Goal: Information Seeking & Learning: Learn about a topic

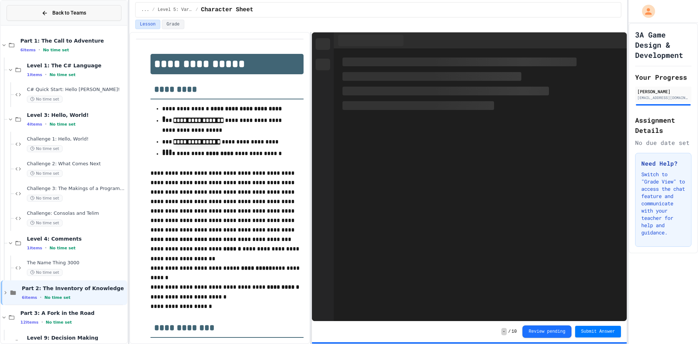
click at [51, 17] on button "Back to Teams" at bounding box center [64, 13] width 115 height 16
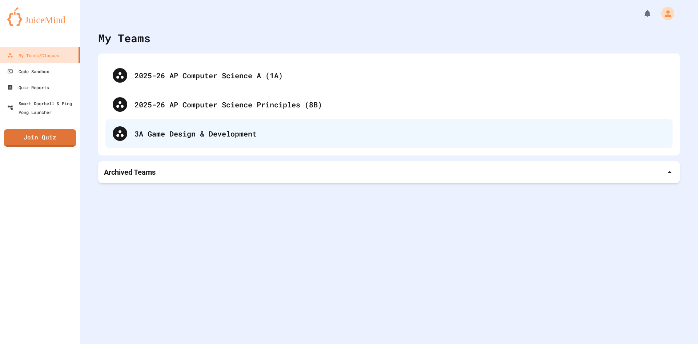
click at [231, 133] on div "3A Game Design & Development" at bounding box center [400, 133] width 531 height 11
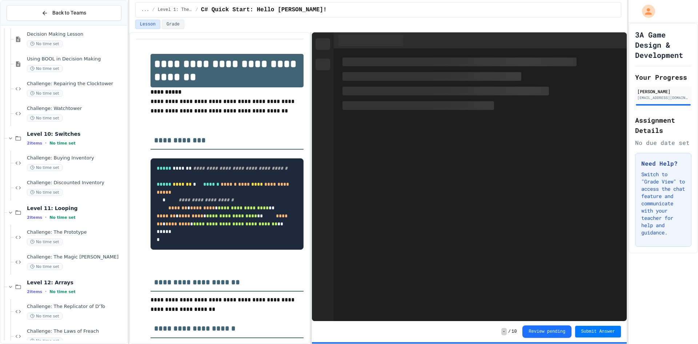
scroll to position [513, 0]
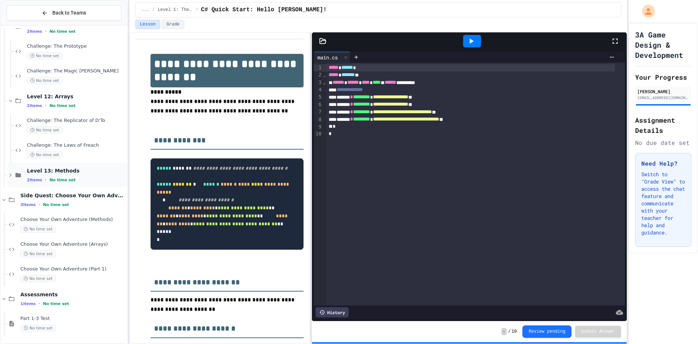
click at [81, 170] on span "Level 13: Methods" at bounding box center [76, 170] width 99 height 7
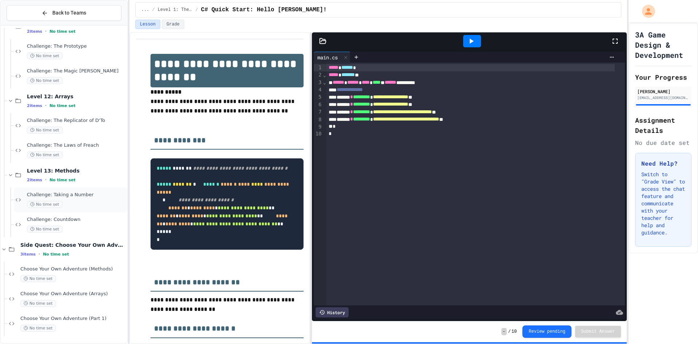
click at [77, 200] on div "Challenge: Taking a Number No time set" at bounding box center [76, 200] width 99 height 16
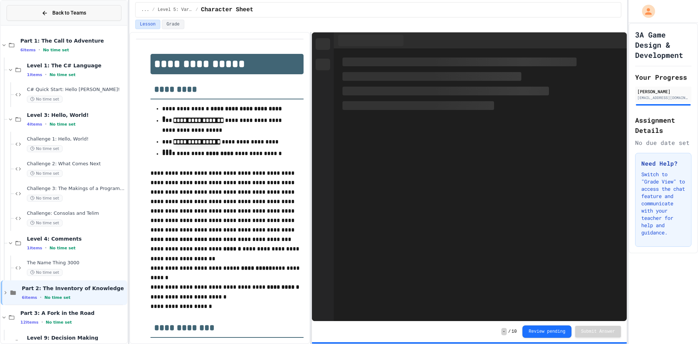
click at [64, 14] on span "Back to Teams" at bounding box center [69, 13] width 34 height 8
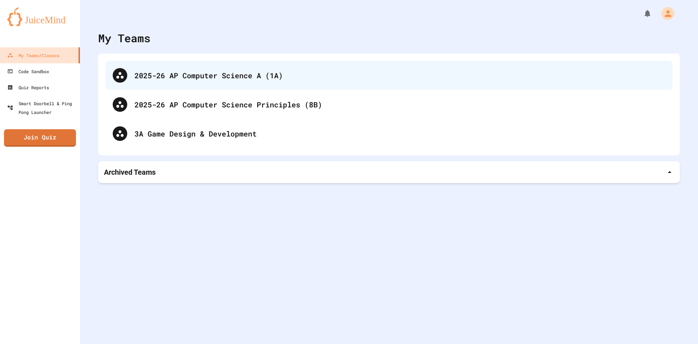
click at [252, 71] on div "2025-26 AP Computer Science A (1A)" at bounding box center [400, 75] width 531 height 11
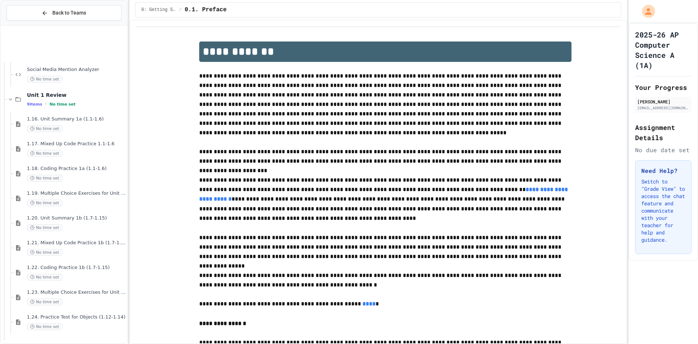
scroll to position [1527, 0]
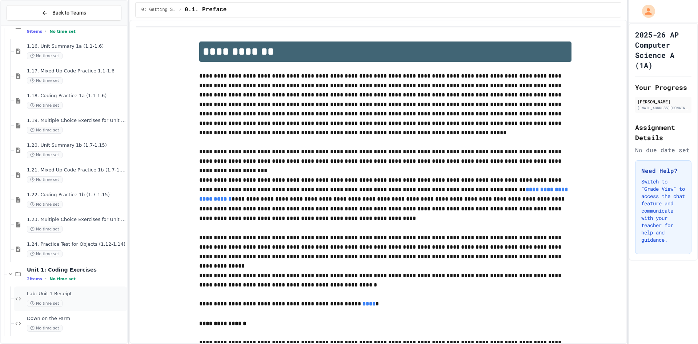
click at [77, 294] on span "Lab: Unit 1 Receipt" at bounding box center [76, 294] width 99 height 6
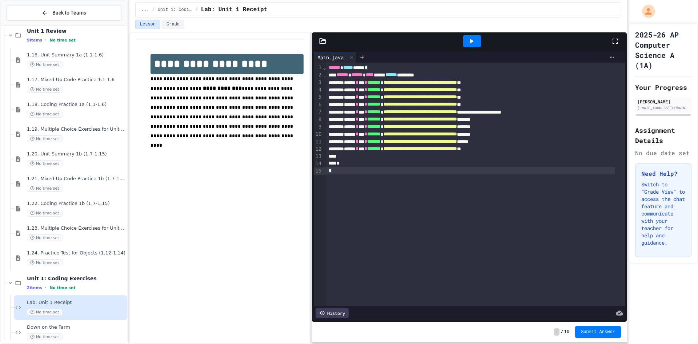
click at [419, 226] on div "**********" at bounding box center [476, 184] width 299 height 243
click at [250, 193] on div "**********" at bounding box center [219, 188] width 181 height 312
click at [395, 239] on div "**********" at bounding box center [476, 184] width 299 height 243
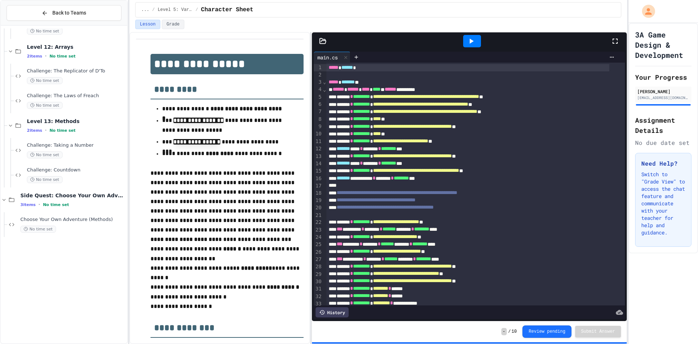
scroll to position [417, 0]
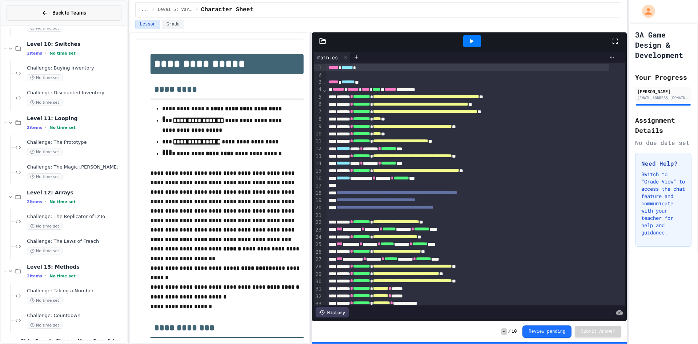
click at [43, 13] on icon at bounding box center [44, 13] width 7 height 7
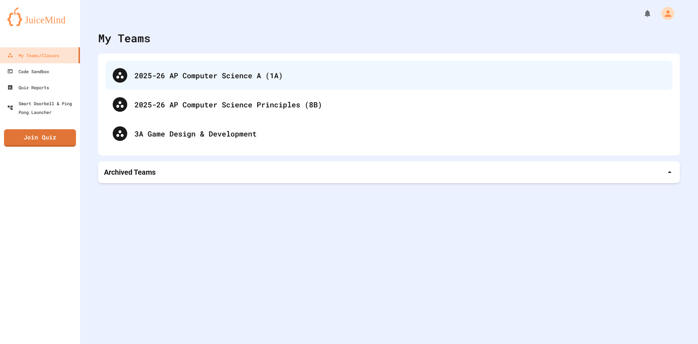
click at [218, 72] on div "2025-26 AP Computer Science A (1A)" at bounding box center [400, 75] width 531 height 11
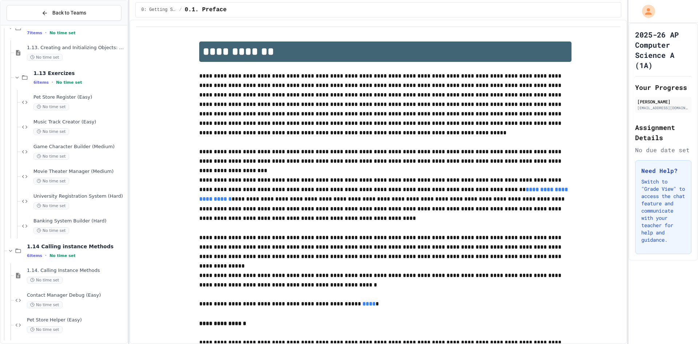
scroll to position [836, 0]
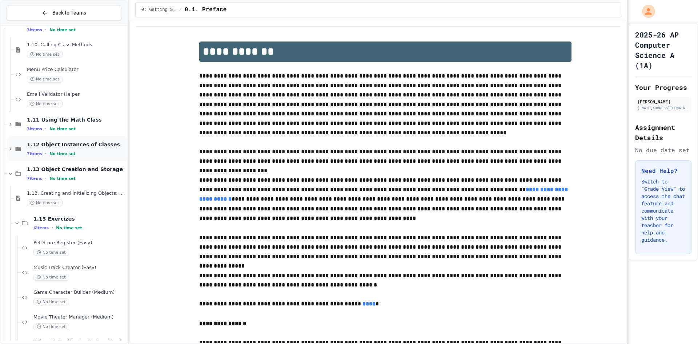
click at [81, 151] on div "7 items • No time set" at bounding box center [76, 154] width 99 height 6
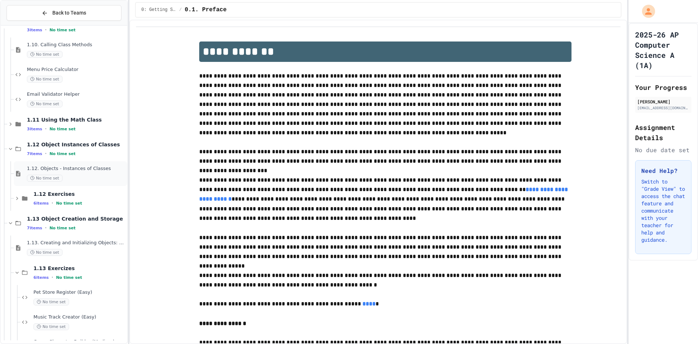
click at [78, 171] on span "1.12. Objects - Instances of Classes" at bounding box center [76, 168] width 99 height 6
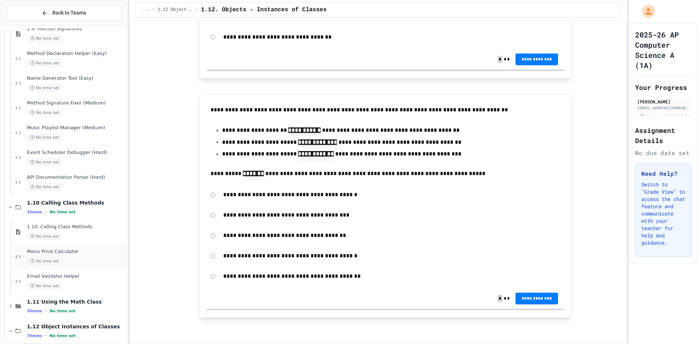
scroll to position [581, 0]
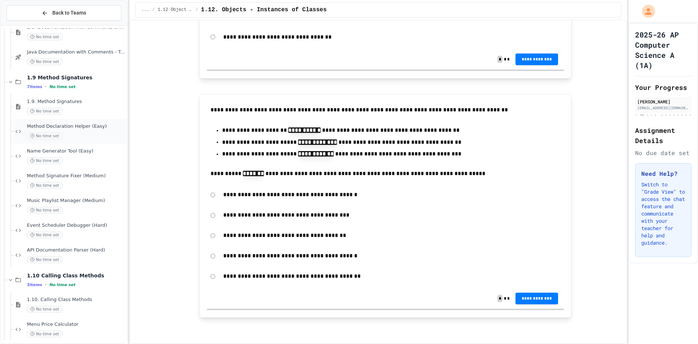
click at [69, 135] on div "No time set" at bounding box center [76, 135] width 99 height 7
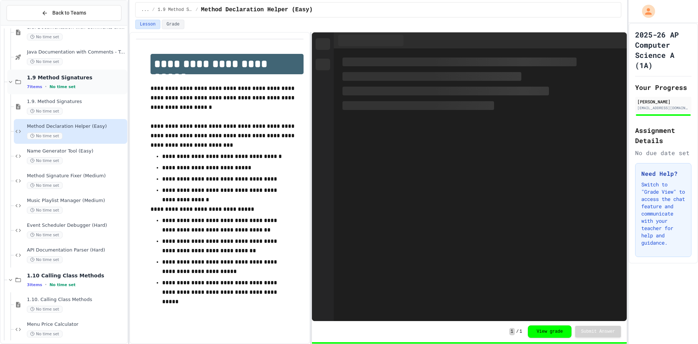
click at [71, 82] on div "1.9 Method Signatures 7 items • No time set" at bounding box center [76, 81] width 99 height 15
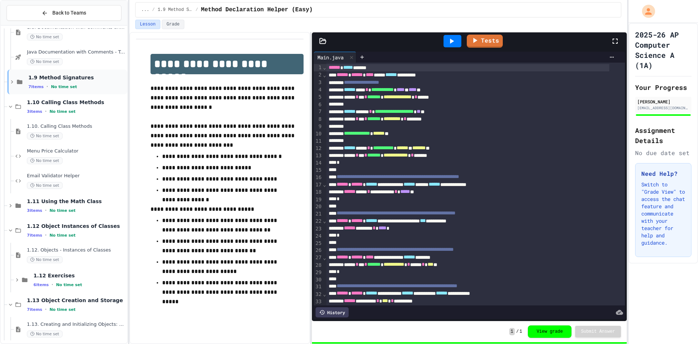
click at [69, 89] on span "No time set" at bounding box center [64, 86] width 26 height 5
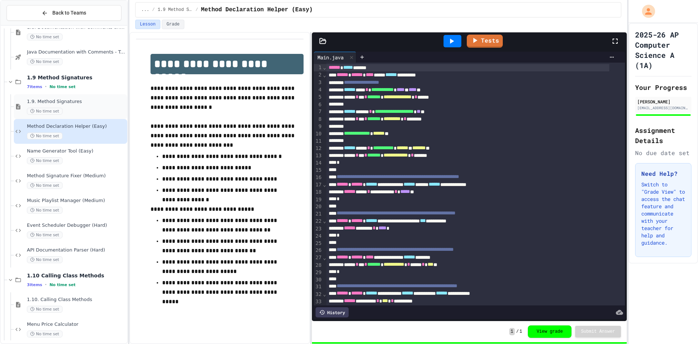
click at [73, 99] on span "1.9. Method Signatures" at bounding box center [76, 102] width 99 height 6
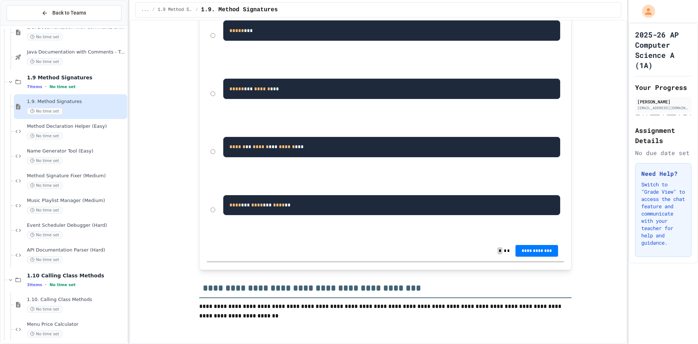
scroll to position [5605, 0]
click at [102, 131] on div "Method Declaration Helper (Easy) No time set" at bounding box center [76, 131] width 99 height 16
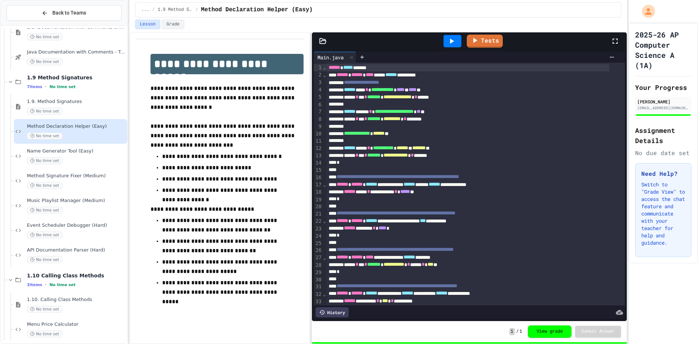
scroll to position [27, 0]
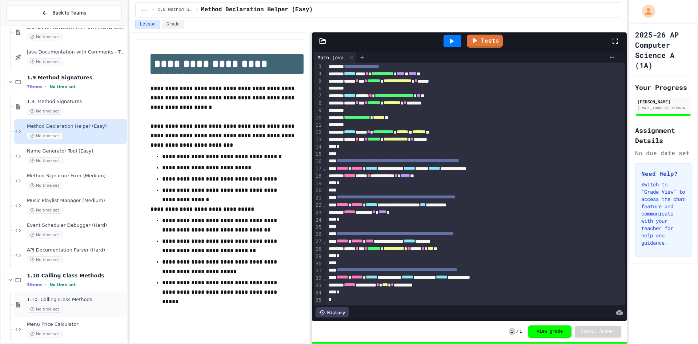
click at [65, 302] on span "1.10. Calling Class Methods" at bounding box center [76, 299] width 99 height 6
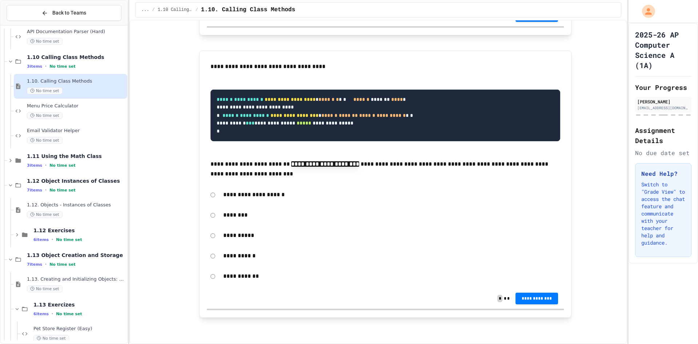
scroll to position [836, 0]
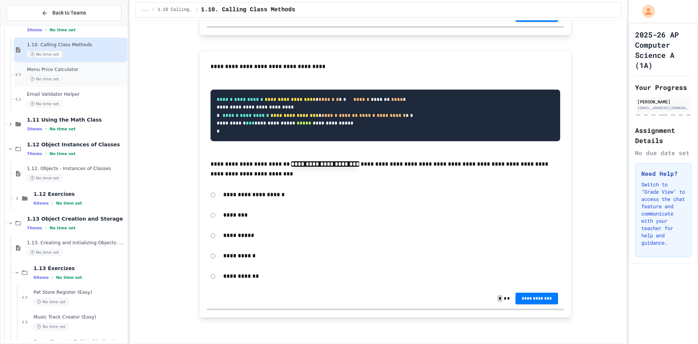
click at [63, 68] on span "Menu Price Calculator" at bounding box center [76, 70] width 99 height 6
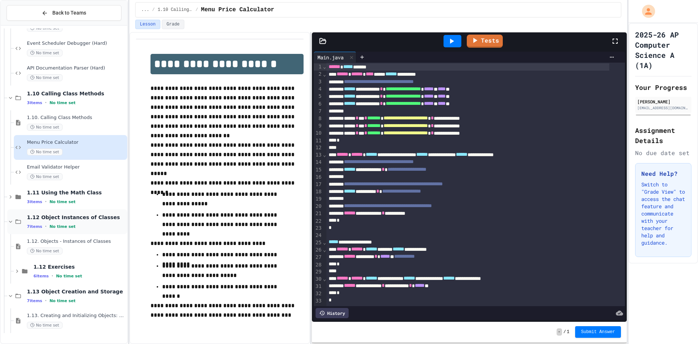
scroll to position [727, 0]
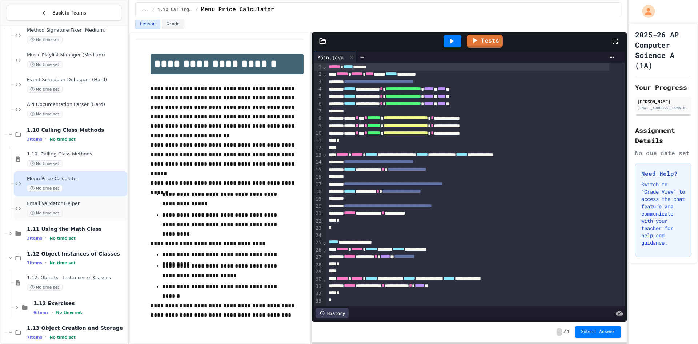
click at [80, 214] on div "No time set" at bounding box center [76, 212] width 99 height 7
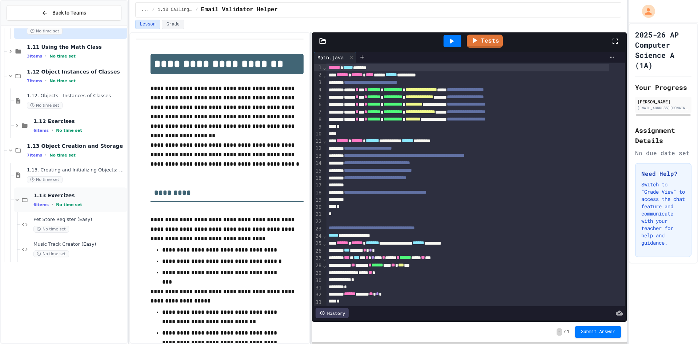
scroll to position [800, 0]
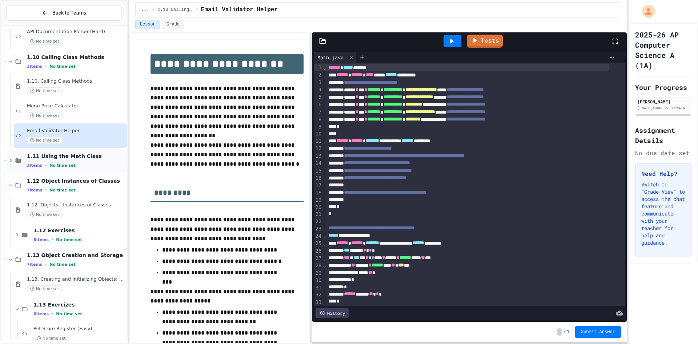
click at [59, 164] on span "No time set" at bounding box center [62, 165] width 26 height 5
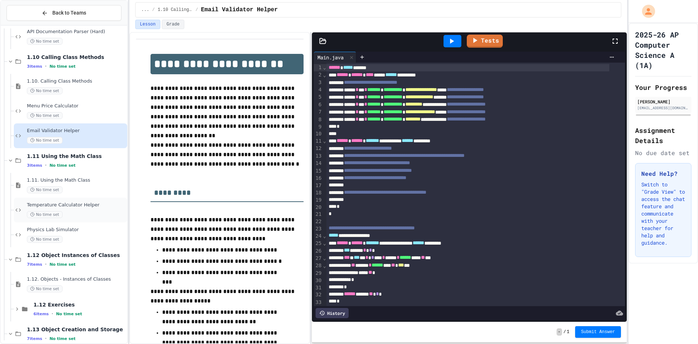
click at [60, 211] on div "No time set" at bounding box center [76, 214] width 99 height 7
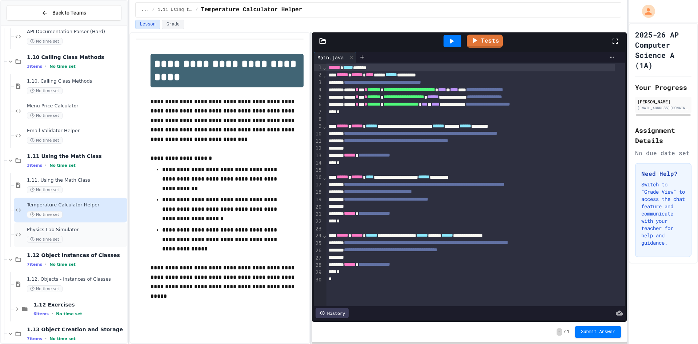
click at [62, 231] on span "Physics Lab Simulator" at bounding box center [76, 230] width 99 height 6
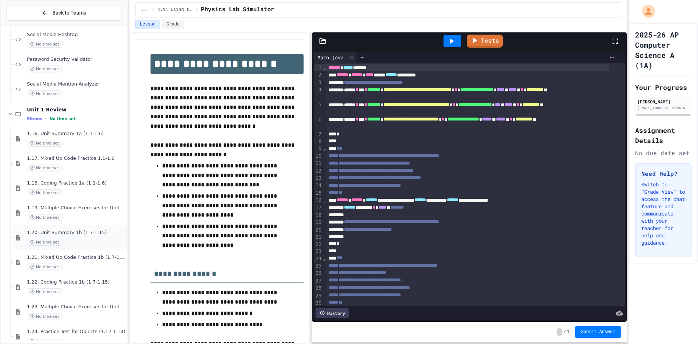
scroll to position [1650, 0]
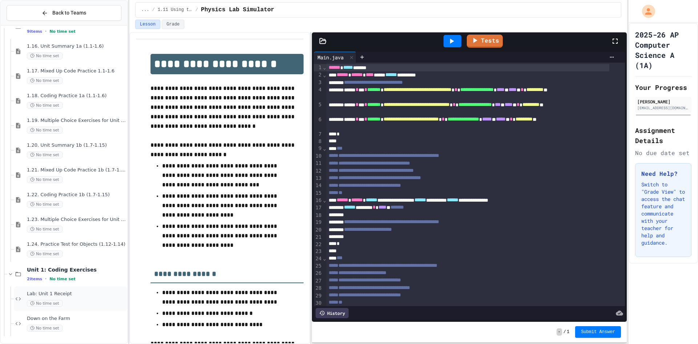
click at [65, 298] on div "Lab: Unit 1 Receipt No time set" at bounding box center [76, 299] width 99 height 16
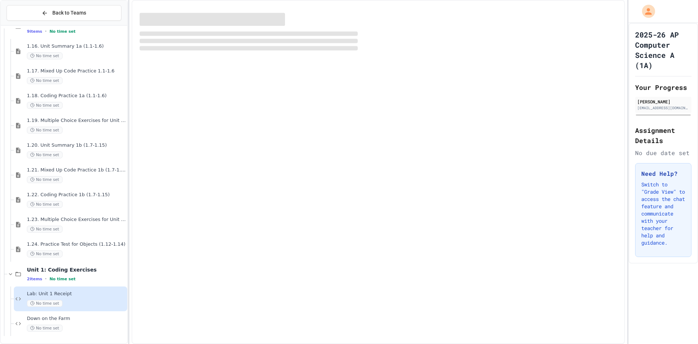
scroll to position [1642, 0]
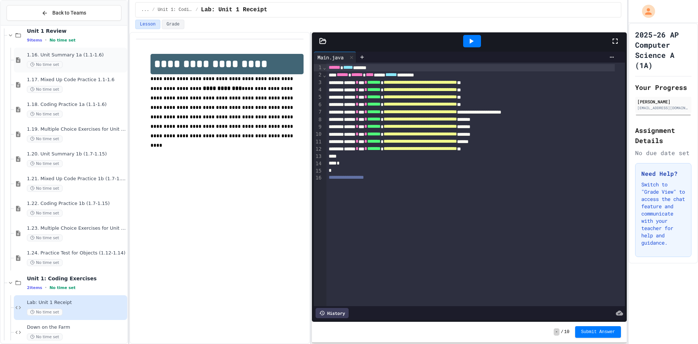
click at [71, 67] on div "No time set" at bounding box center [76, 64] width 99 height 7
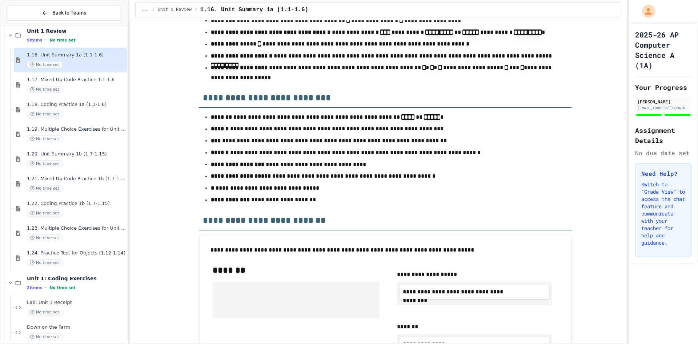
scroll to position [327, 0]
